Goal: Transaction & Acquisition: Book appointment/travel/reservation

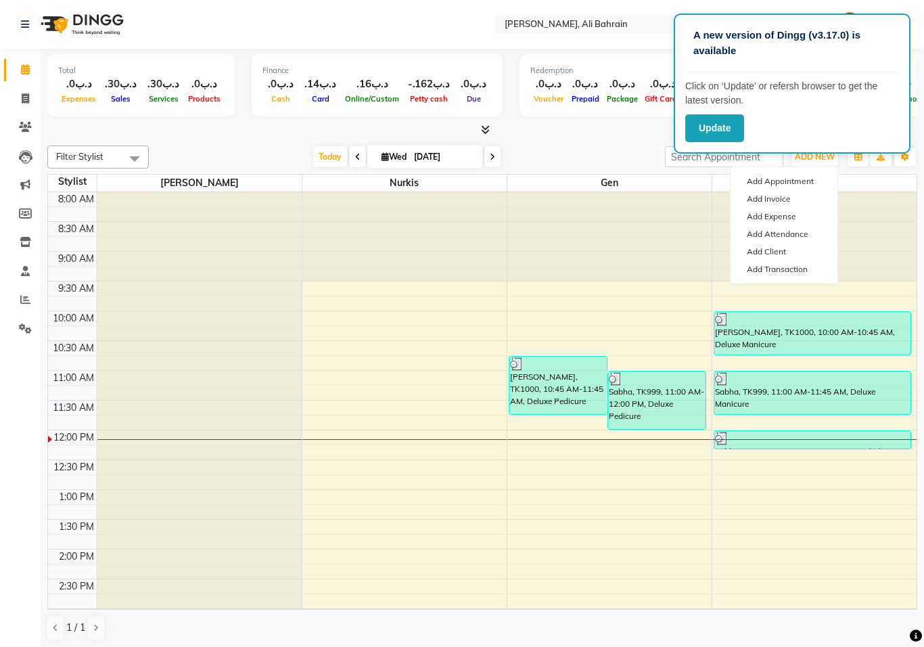
scroll to position [179, 0]
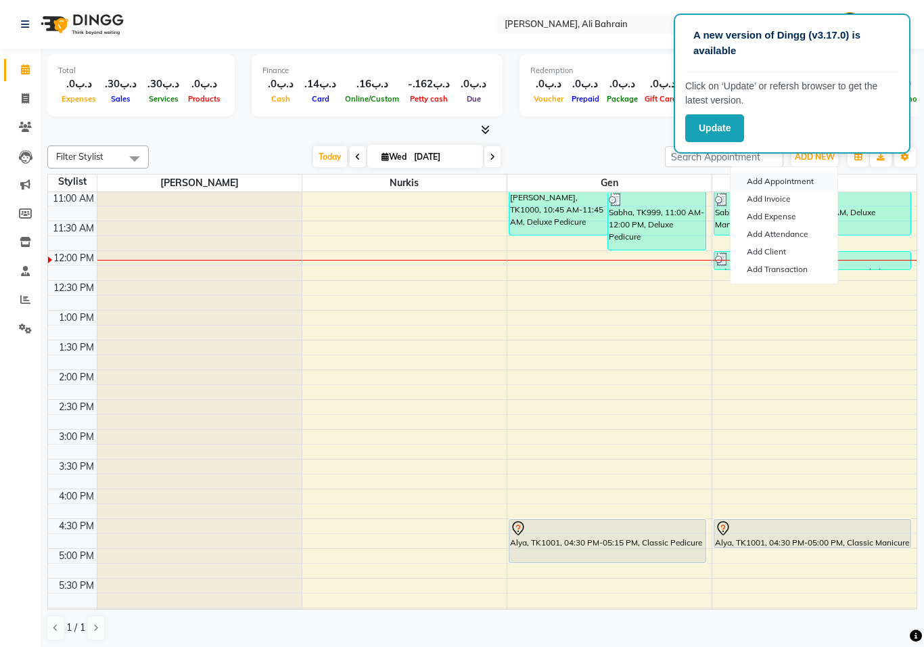
click at [766, 178] on button "Add Appointment" at bounding box center [783, 181] width 107 height 18
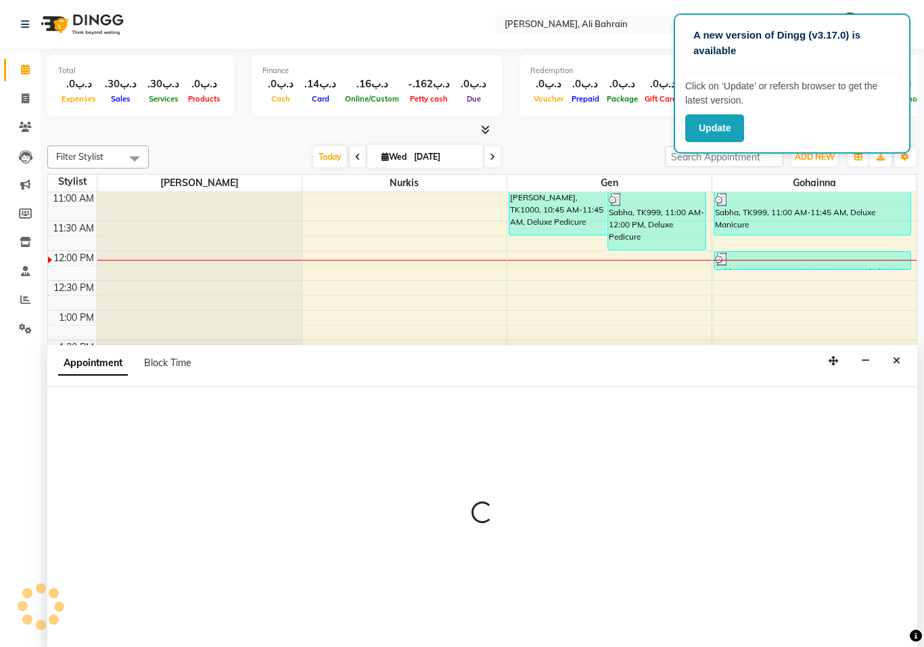
select select "540"
select select "tentative"
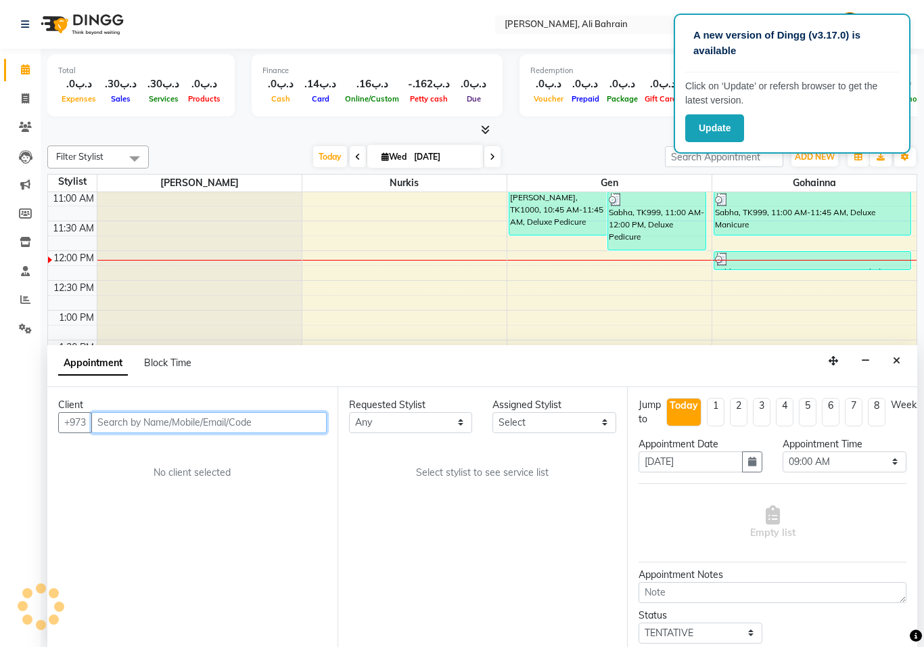
scroll to position [1, 0]
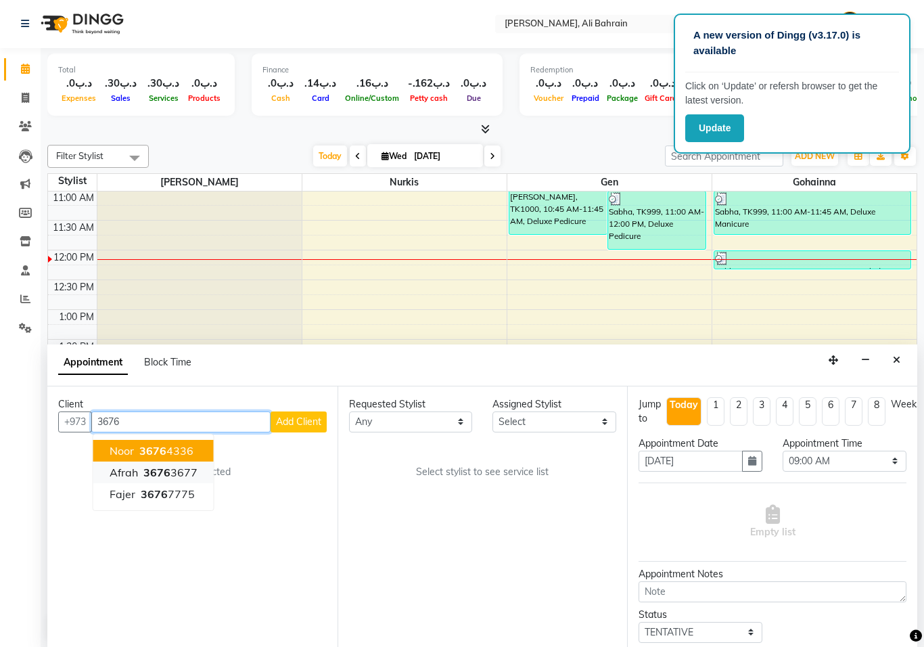
click at [185, 465] on ngb-highlight "3676 3677" at bounding box center [169, 472] width 57 height 14
type input "36763677"
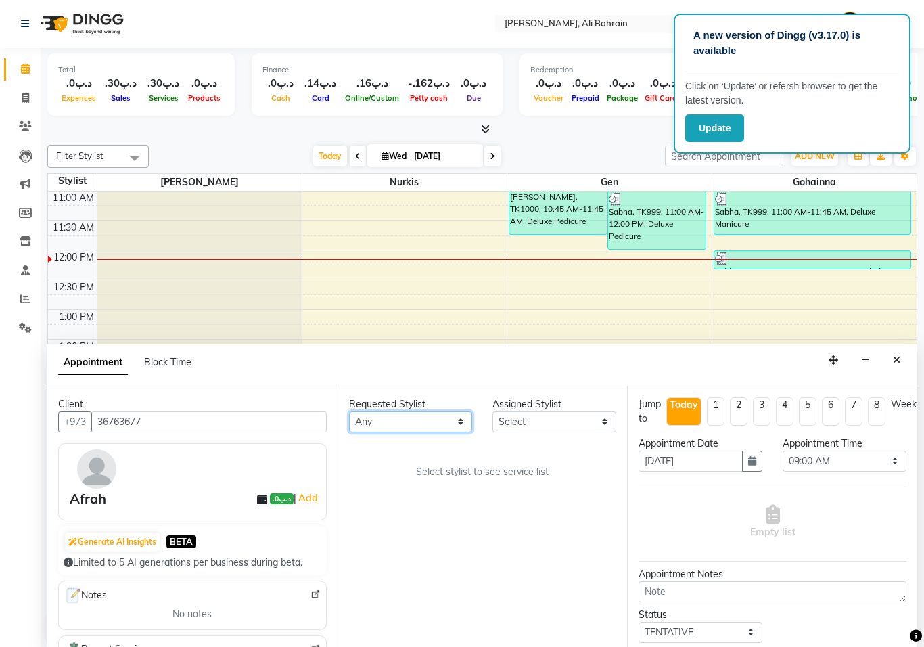
click at [457, 415] on select "Any Gen [PERSON_NAME]" at bounding box center [411, 421] width 124 height 21
select select "69931"
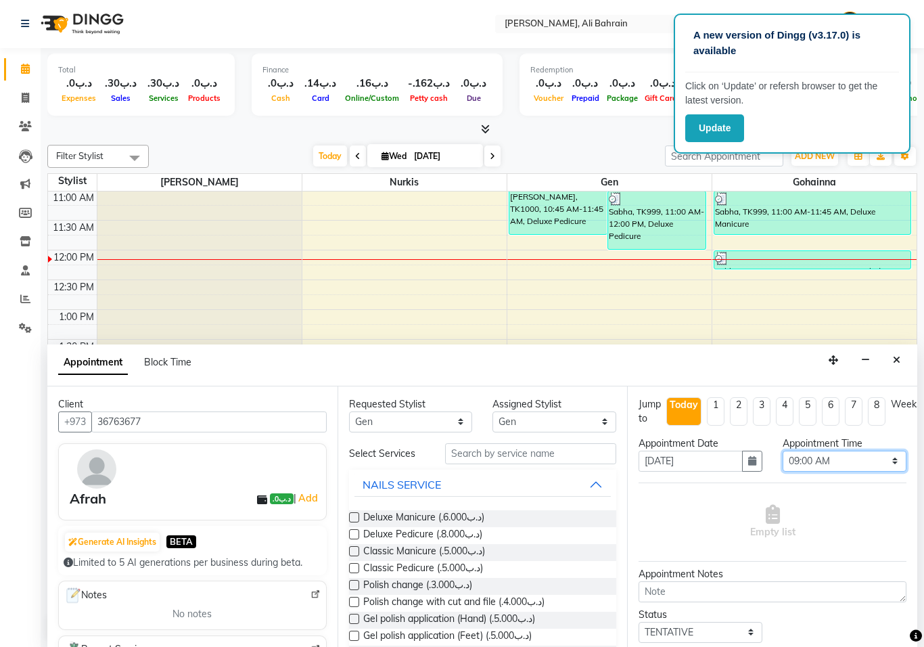
click at [881, 465] on select "Select 09:00 AM 09:15 AM 09:30 AM 09:45 AM 10:00 AM 10:15 AM 10:30 AM 10:45 AM …" at bounding box center [844, 460] width 124 height 21
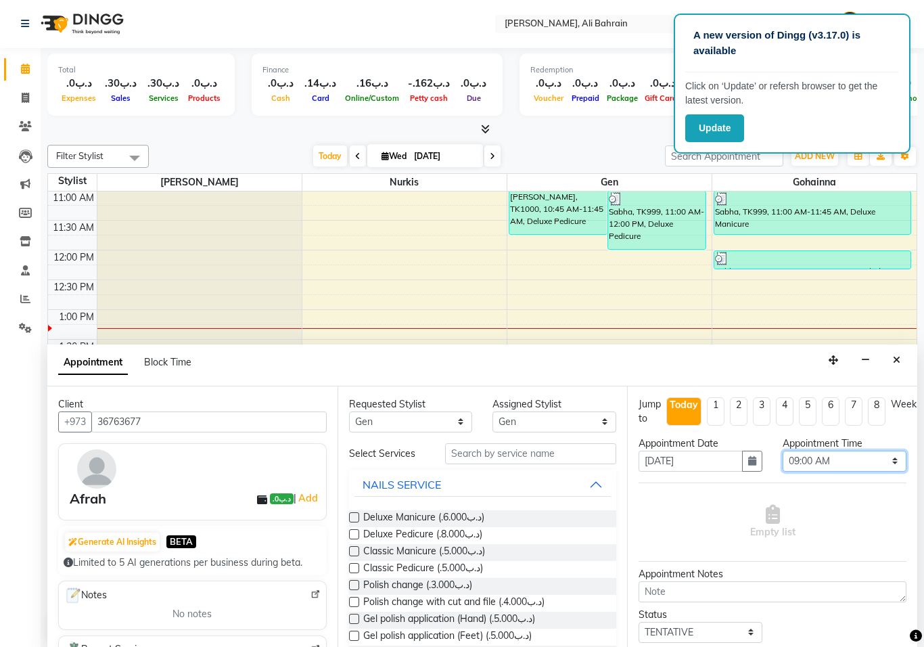
select select "1080"
click at [352, 563] on label at bounding box center [354, 568] width 10 height 10
click at [352, 565] on input "checkbox" at bounding box center [353, 569] width 9 height 9
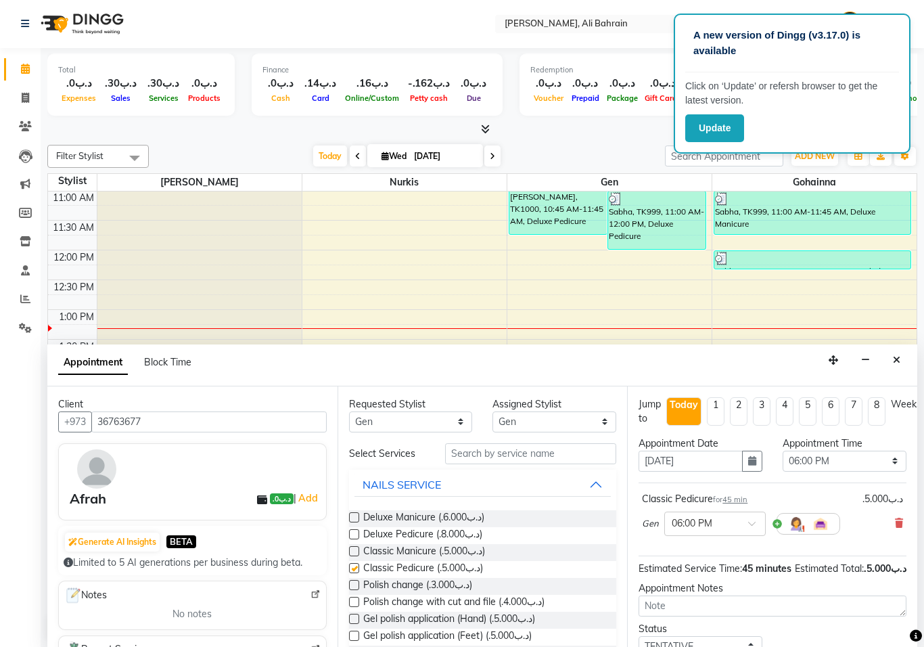
checkbox input "false"
click at [608, 413] on select "Select Gen [PERSON_NAME]" at bounding box center [554, 421] width 124 height 21
select select "69932"
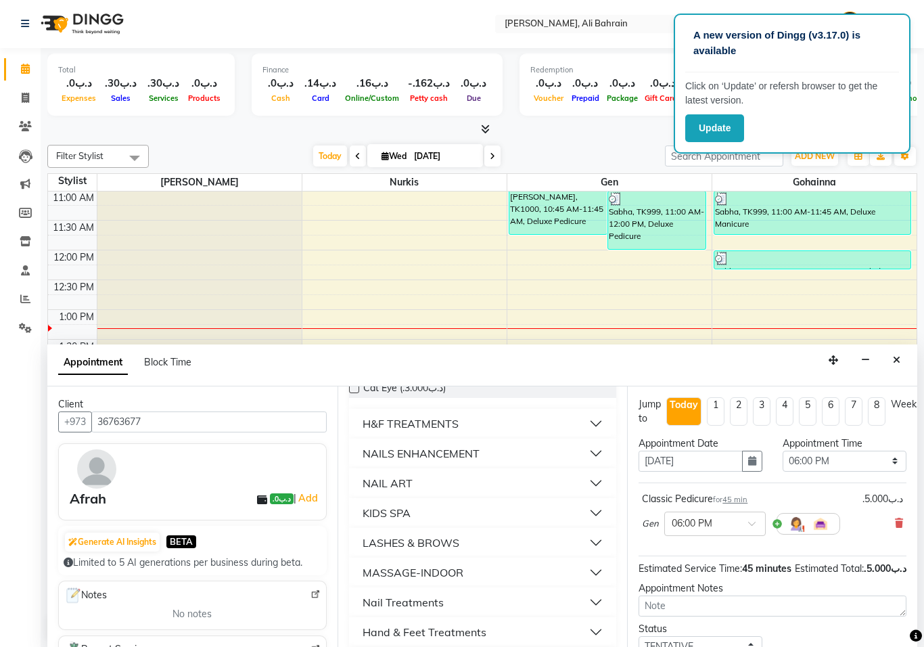
scroll to position [360, 0]
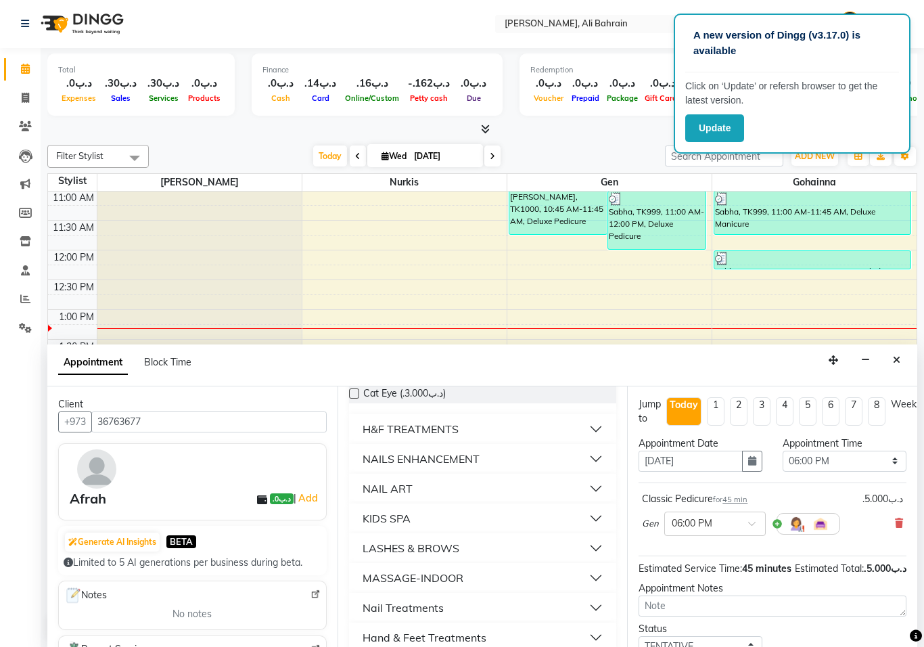
click at [460, 453] on div "NAILS ENHANCEMENT" at bounding box center [420, 458] width 117 height 16
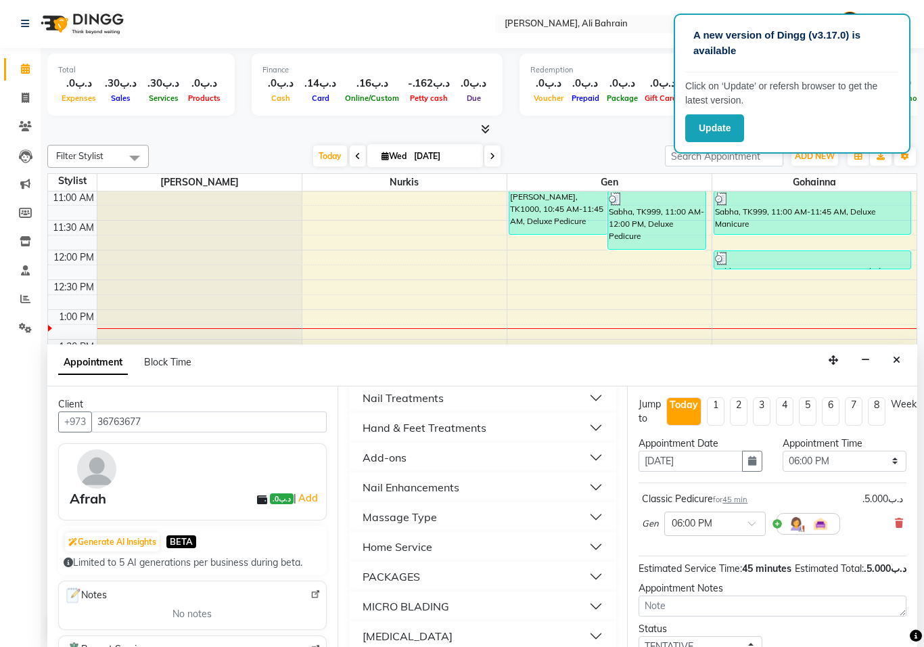
click at [682, 356] on div "Appointment Block Time" at bounding box center [482, 365] width 870 height 42
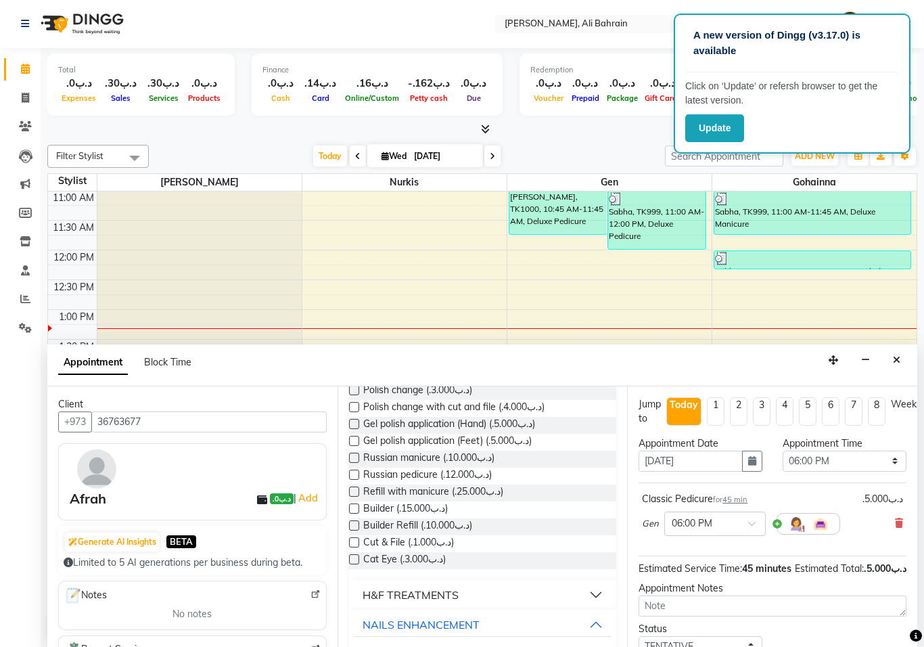
scroll to position [191, 0]
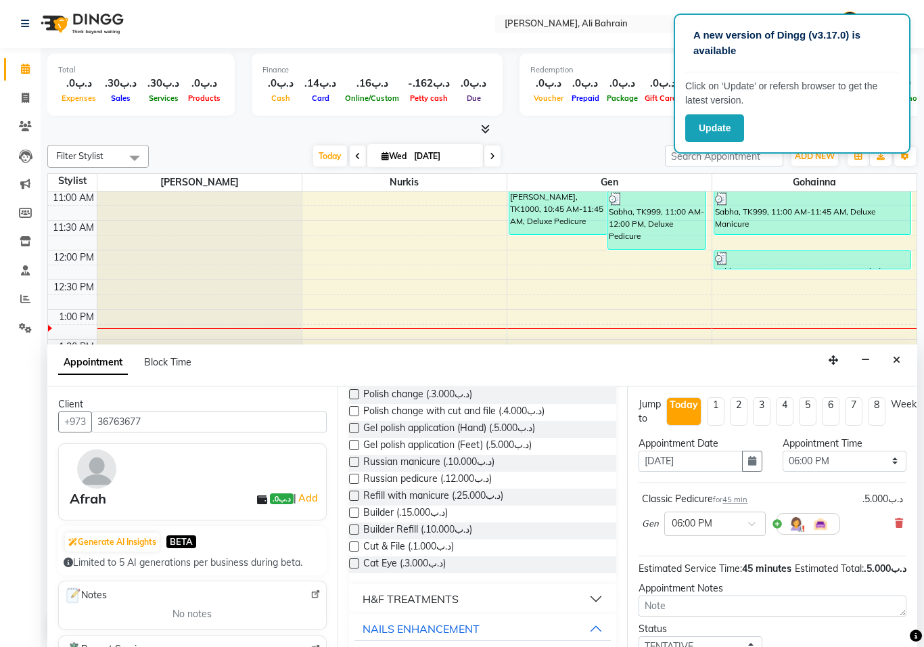
click at [356, 443] on label at bounding box center [354, 445] width 10 height 10
click at [356, 443] on input "checkbox" at bounding box center [353, 446] width 9 height 9
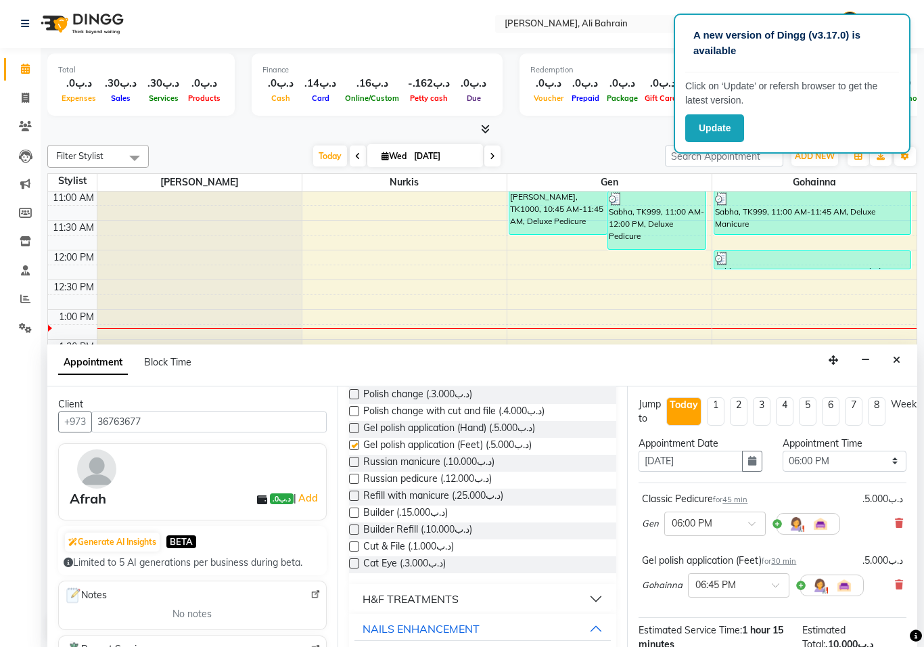
checkbox input "false"
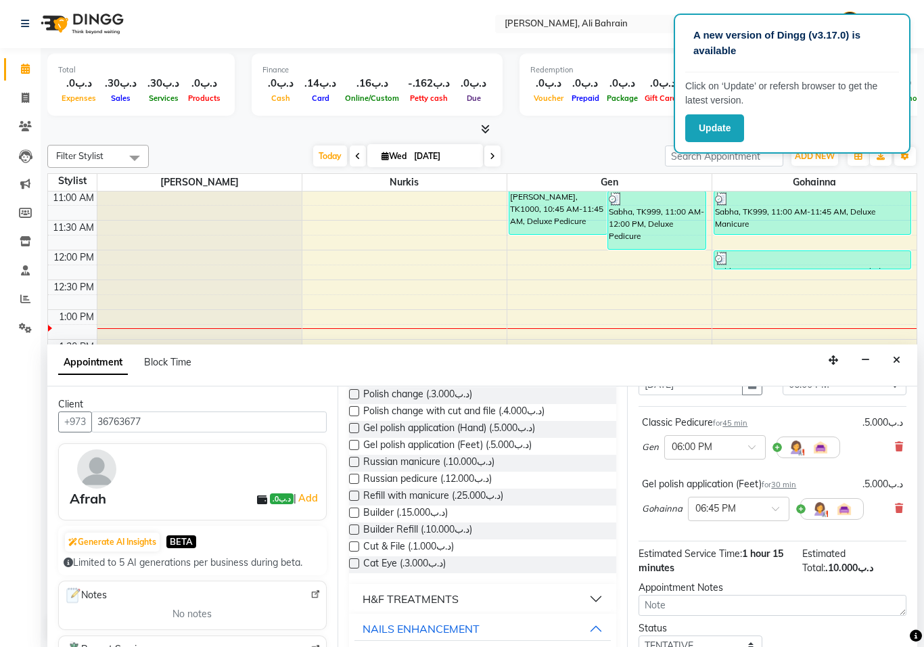
scroll to position [77, 0]
click at [772, 510] on span at bounding box center [780, 512] width 17 height 14
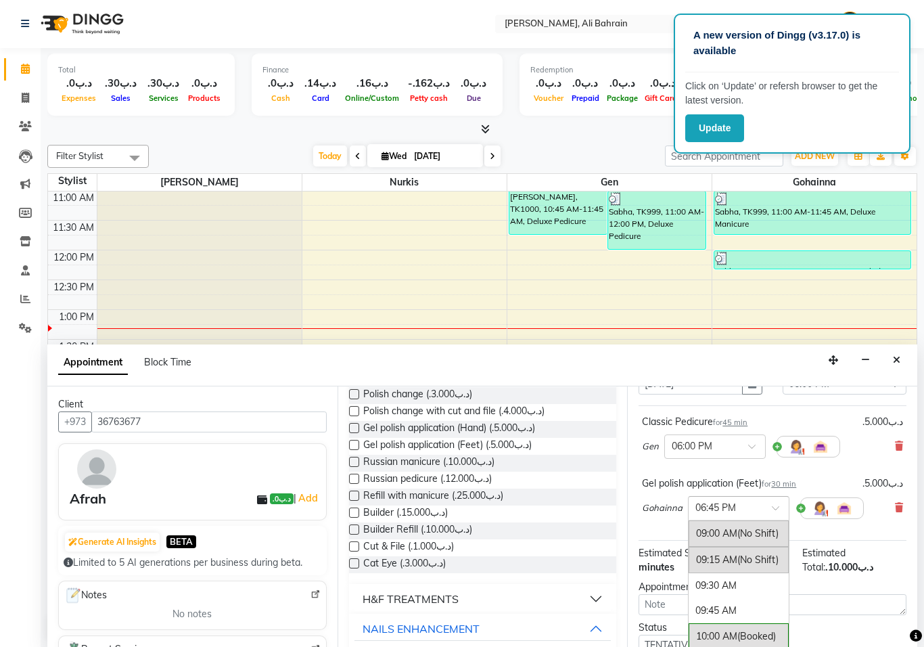
scroll to position [992, 0]
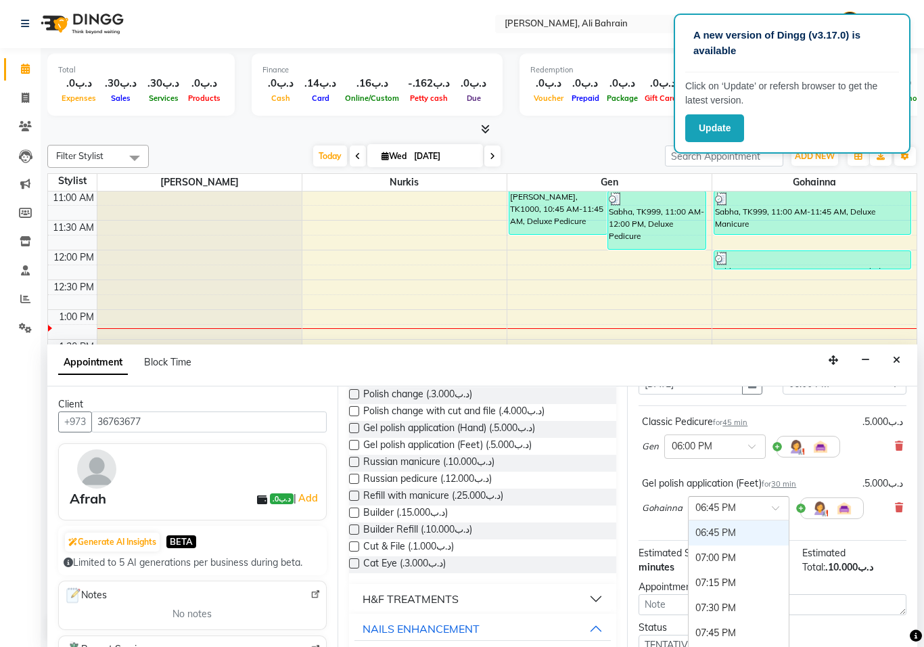
click at [774, 505] on span at bounding box center [780, 512] width 17 height 14
click at [777, 505] on span at bounding box center [780, 512] width 17 height 14
click at [865, 463] on div "Classic Pedicure for 45 min .د.ب5.000 Gen × 06:00 PM" at bounding box center [772, 439] width 268 height 56
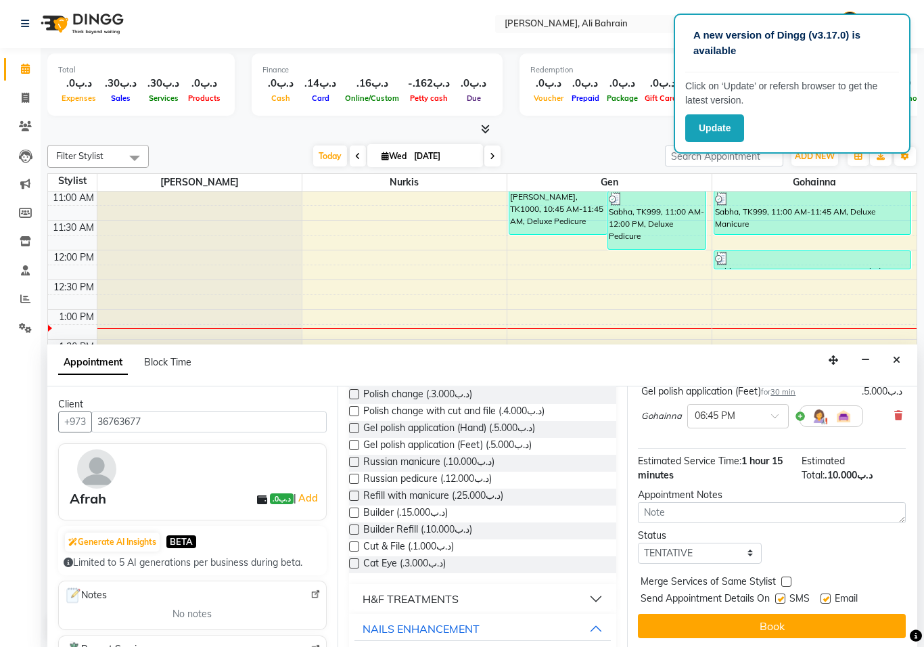
scroll to position [169, 1]
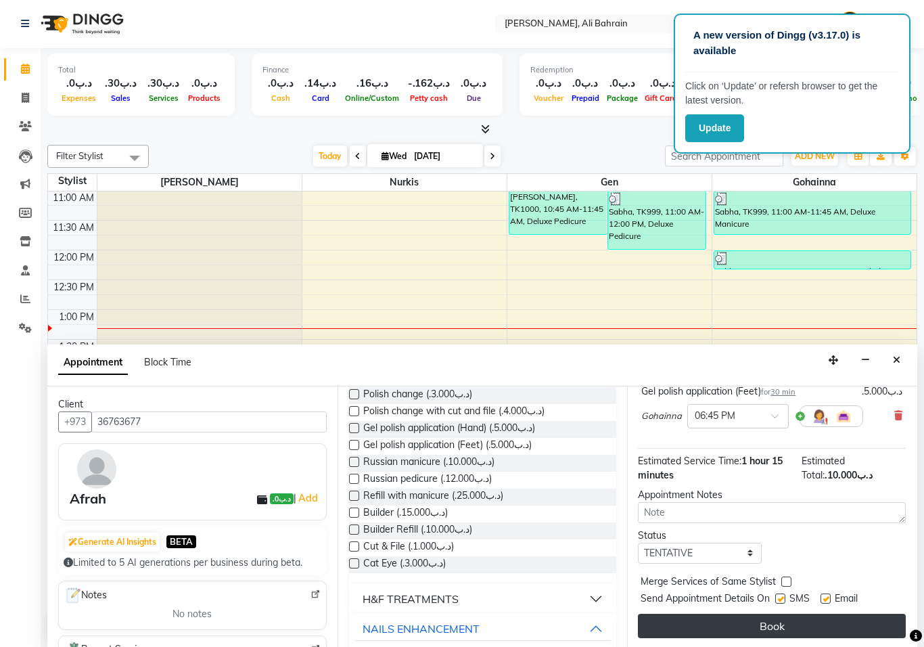
click at [797, 627] on button "Book" at bounding box center [772, 625] width 268 height 24
